Goal: Navigation & Orientation: Find specific page/section

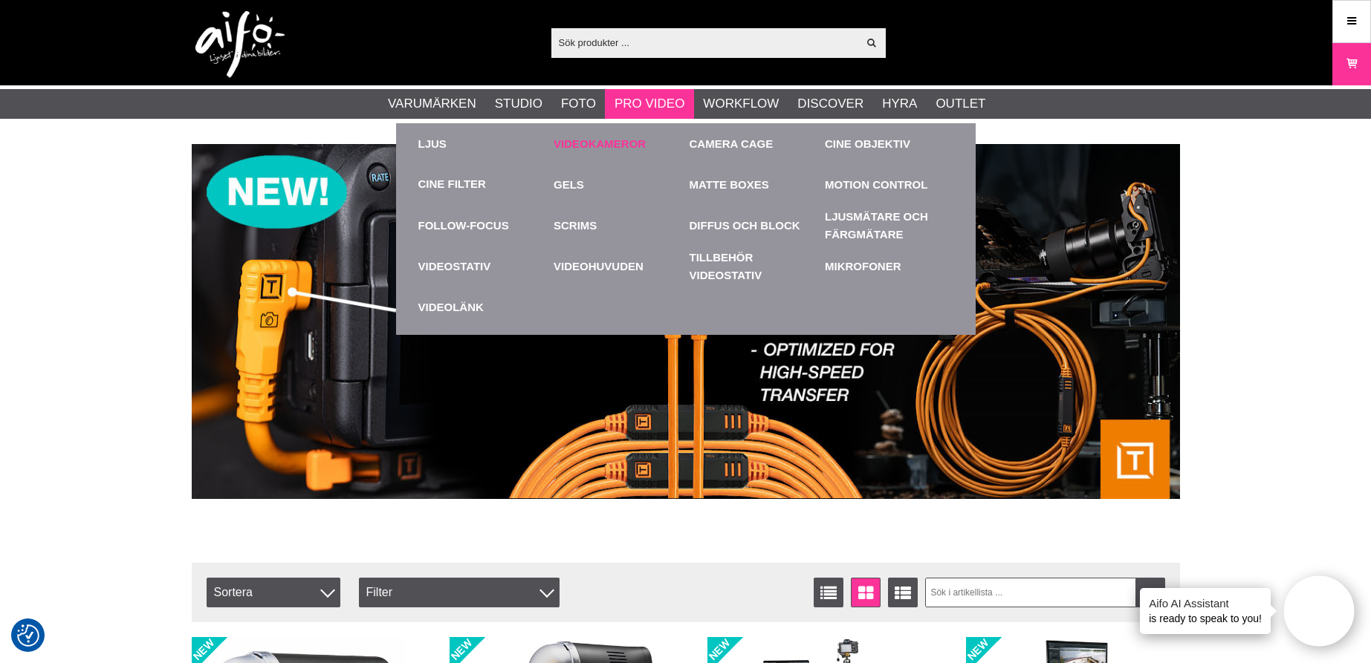
click at [600, 143] on link "Videokameror" at bounding box center [617, 143] width 129 height 41
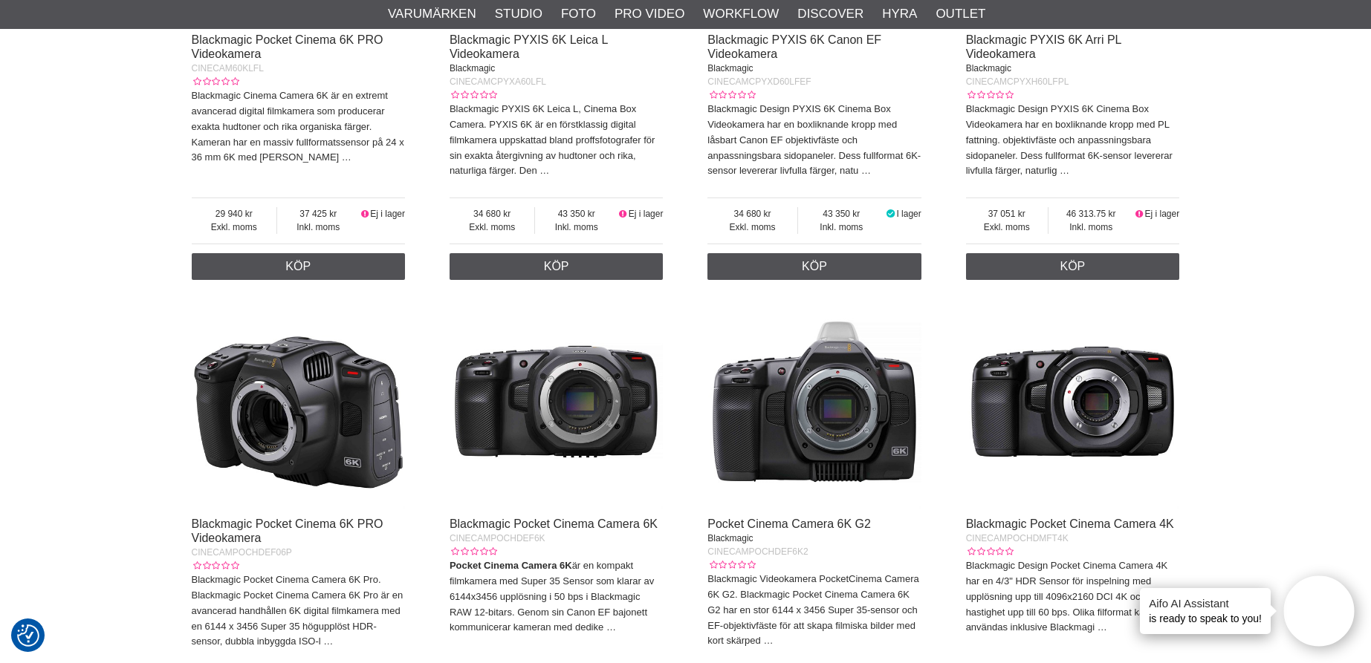
scroll to position [571, 0]
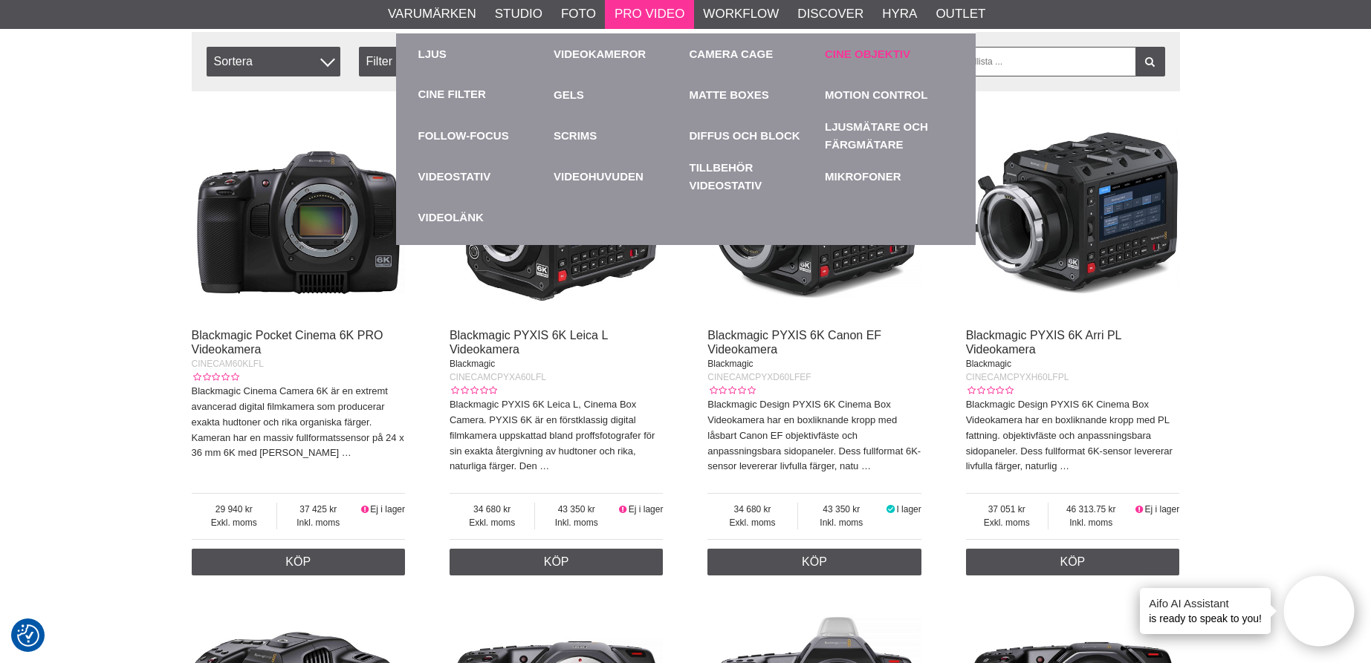
click at [866, 59] on link "Cine Objektiv" at bounding box center [889, 53] width 129 height 41
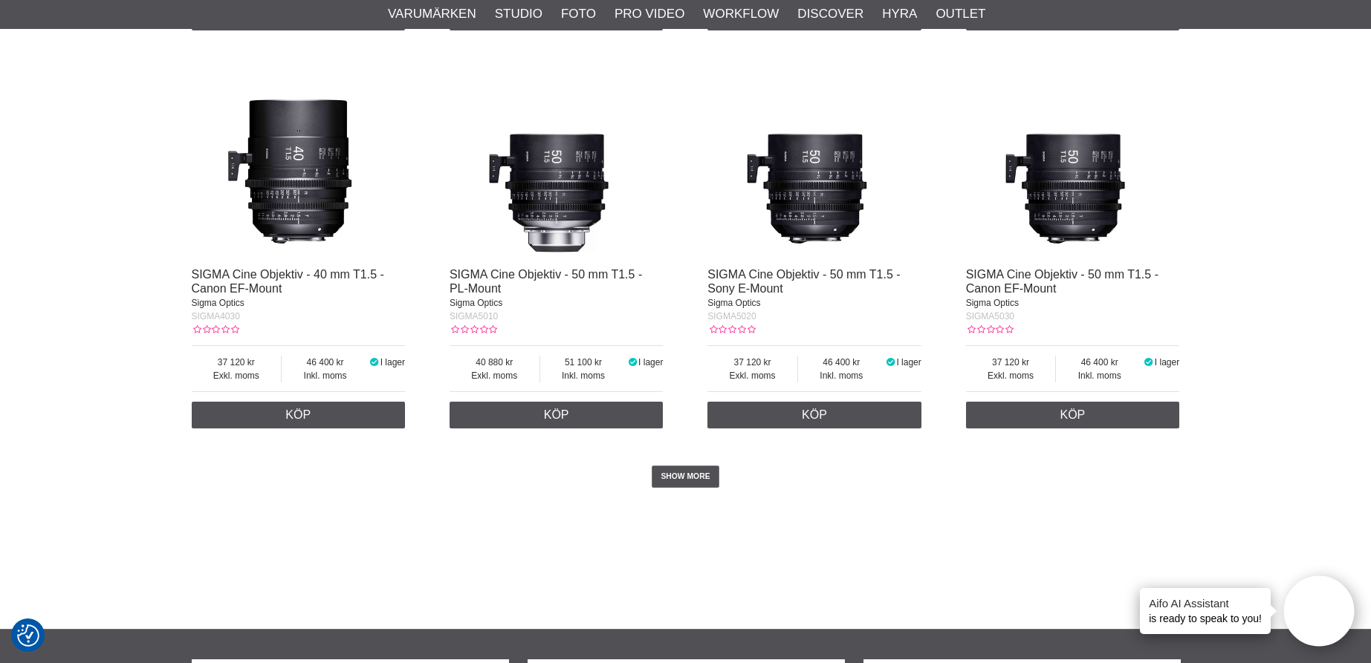
scroll to position [2897, 0]
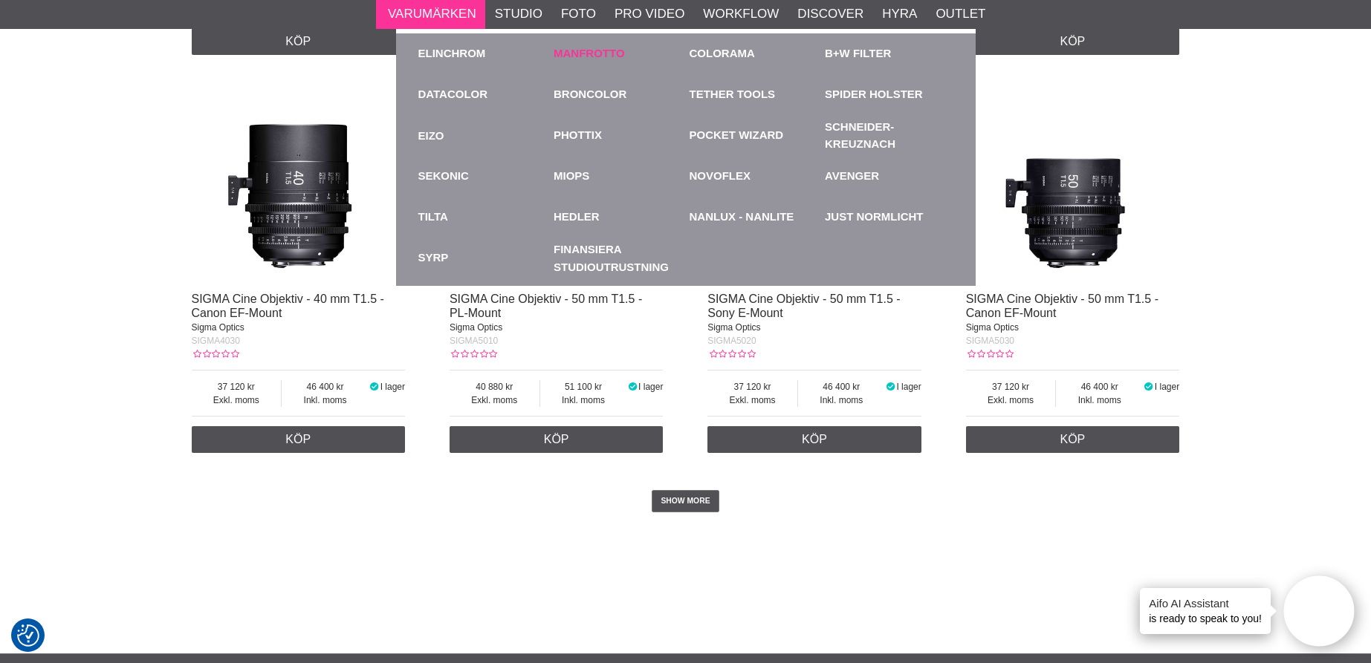
click at [584, 55] on link "Manfrotto" at bounding box center [588, 53] width 71 height 17
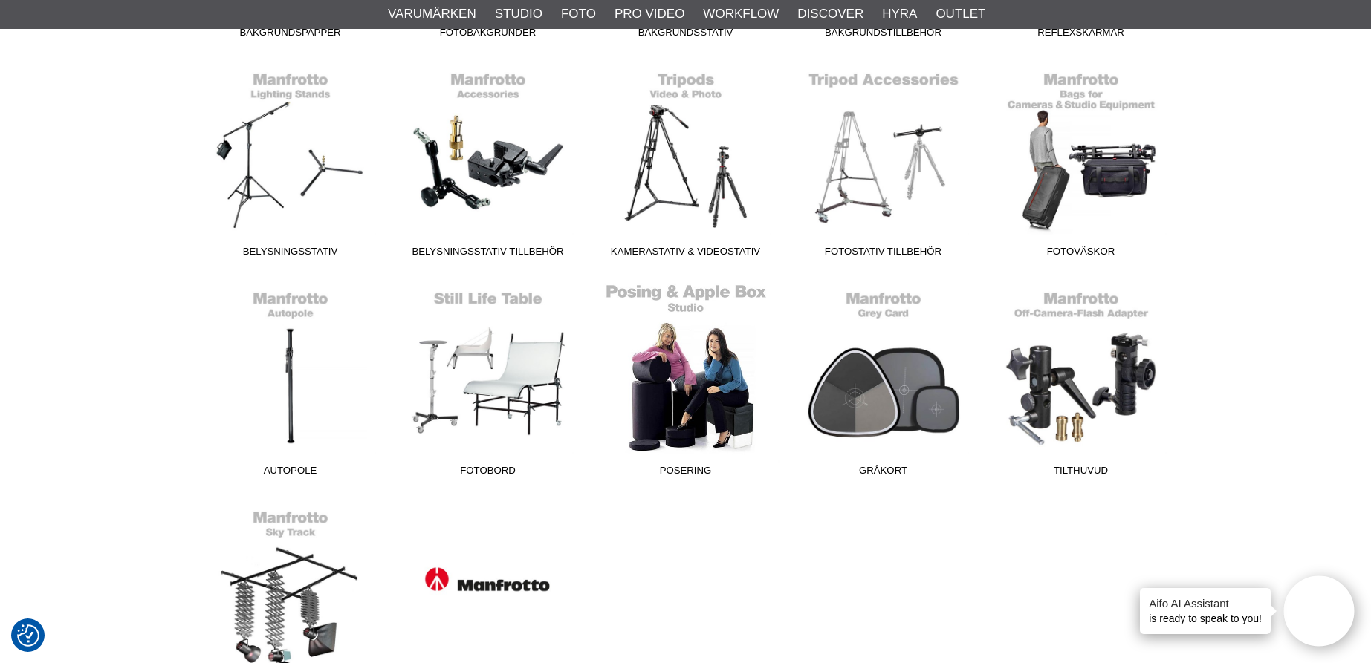
scroll to position [669, 0]
